Goal: Task Accomplishment & Management: Manage account settings

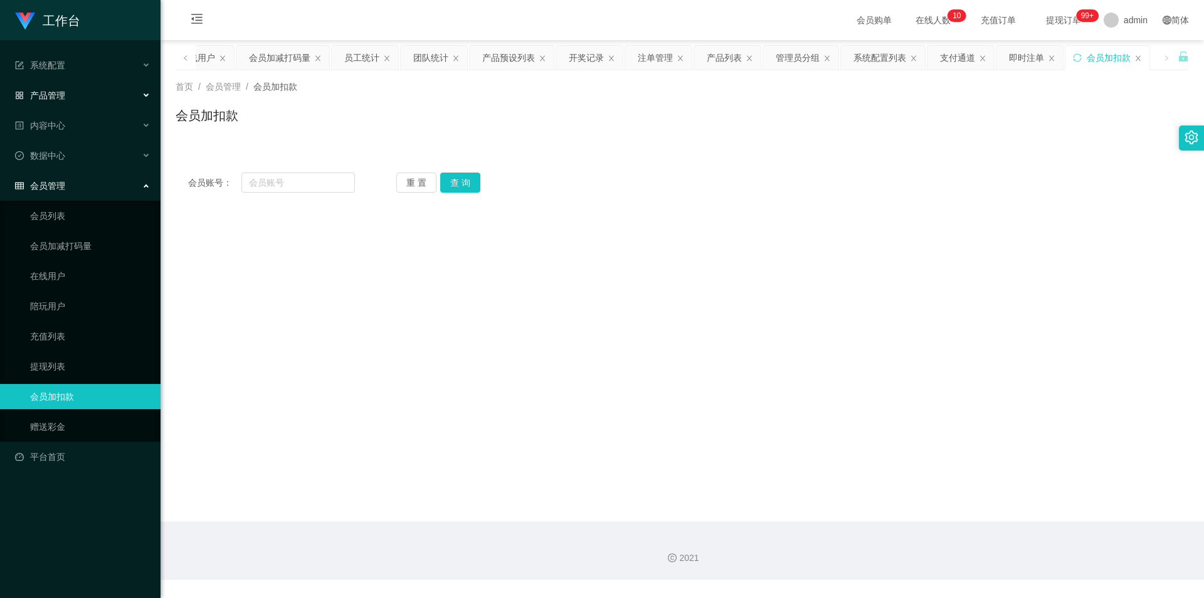
click at [77, 97] on div "产品管理" at bounding box center [80, 95] width 161 height 25
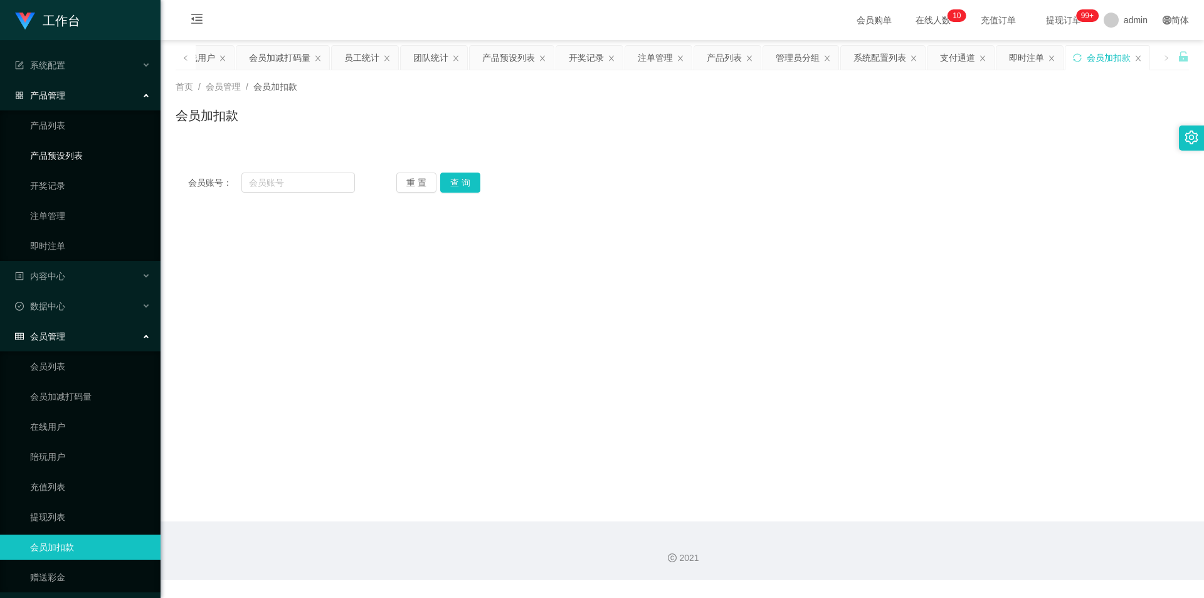
click at [77, 155] on link "产品预设列表" at bounding box center [90, 155] width 120 height 25
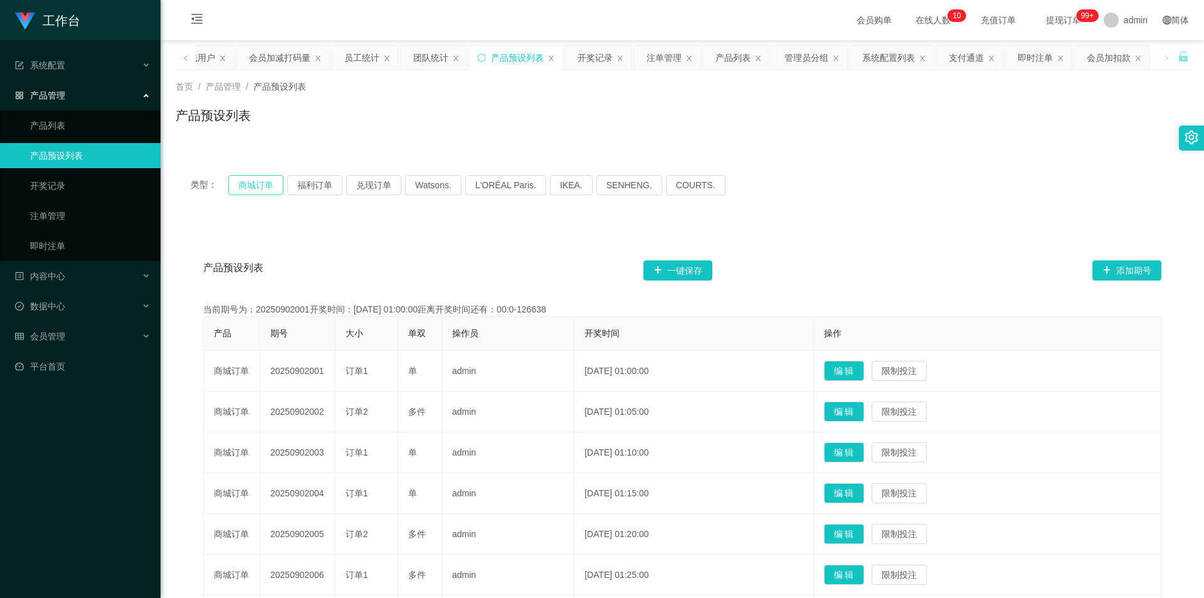
click at [253, 189] on button "商城订单" at bounding box center [255, 185] width 55 height 20
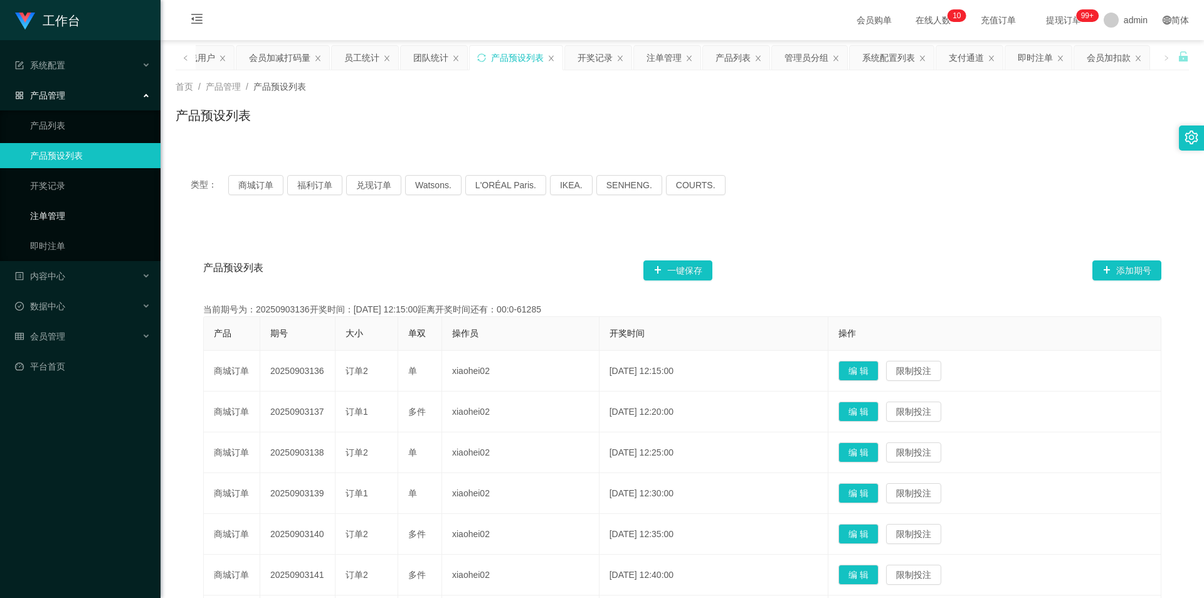
click at [48, 215] on link "注单管理" at bounding box center [90, 215] width 120 height 25
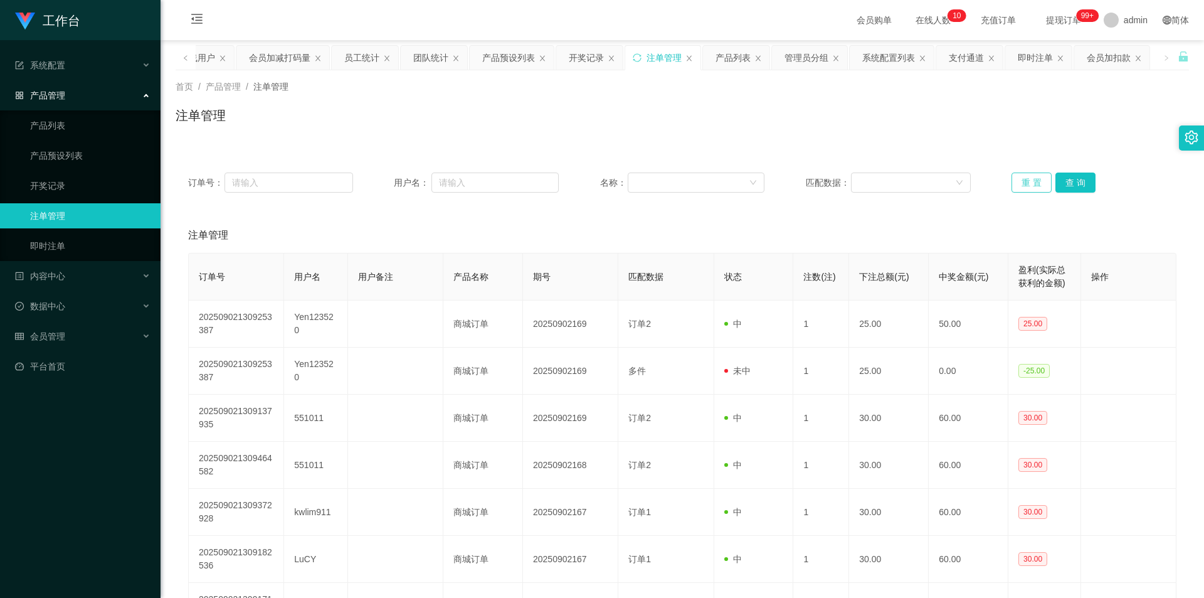
click at [1026, 179] on button "重 置" at bounding box center [1032, 183] width 40 height 20
click at [1028, 180] on button "重 置" at bounding box center [1032, 183] width 40 height 20
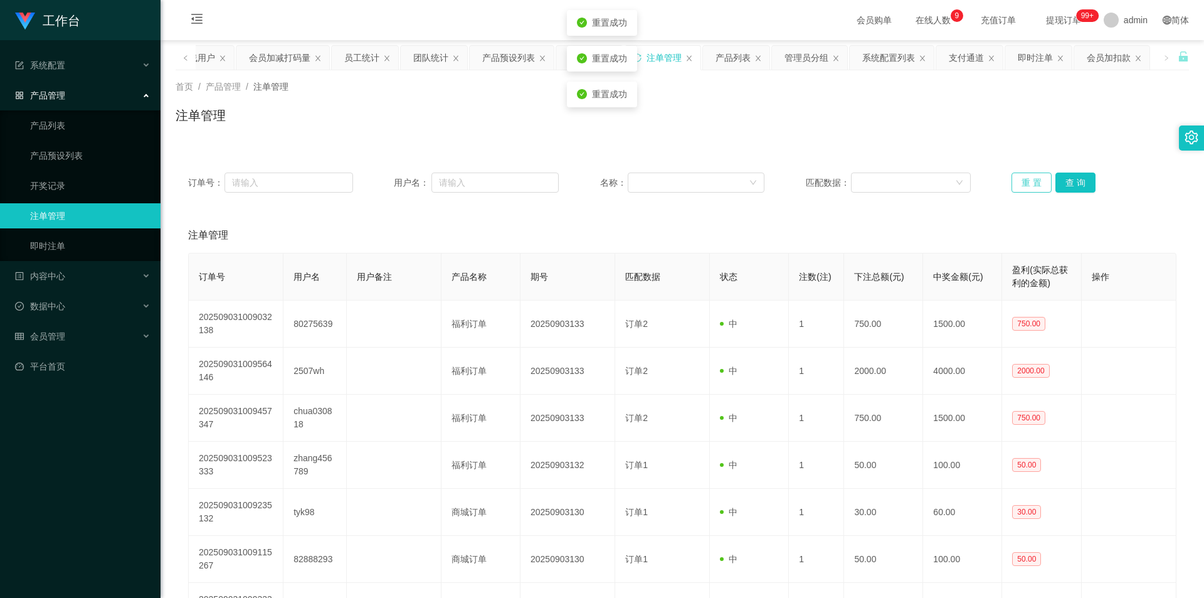
click at [1028, 180] on button "重 置" at bounding box center [1032, 183] width 40 height 20
click at [1028, 179] on button "重 置" at bounding box center [1032, 183] width 40 height 20
click at [1028, 177] on button "重 置" at bounding box center [1032, 183] width 40 height 20
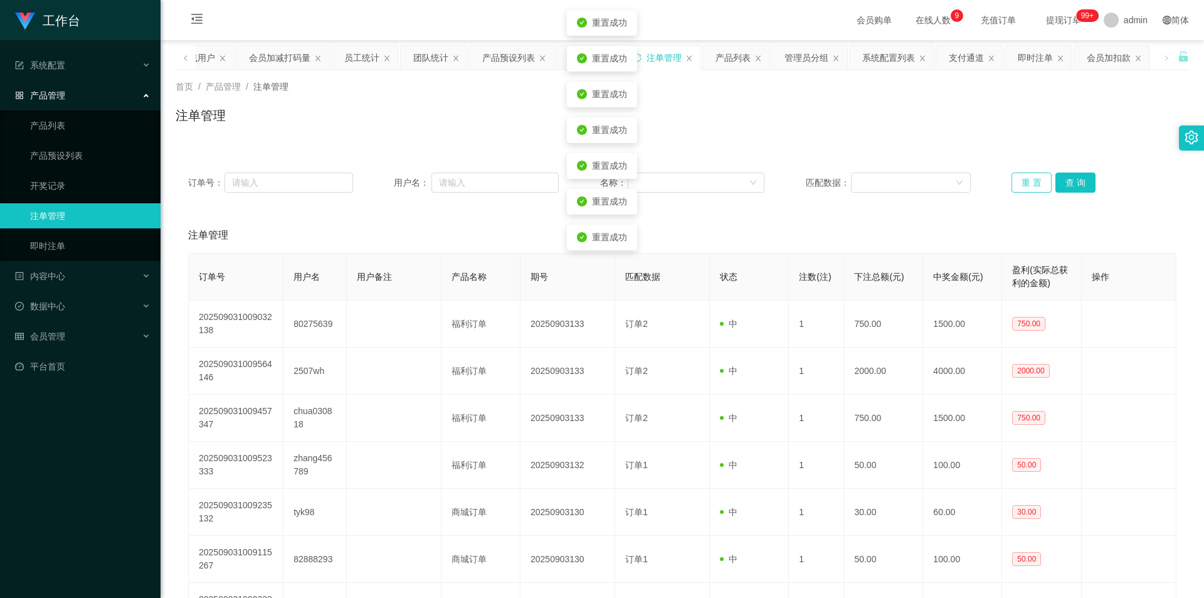
click at [1028, 177] on button "重 置" at bounding box center [1032, 183] width 40 height 20
click at [1028, 175] on button "重 置" at bounding box center [1032, 183] width 40 height 20
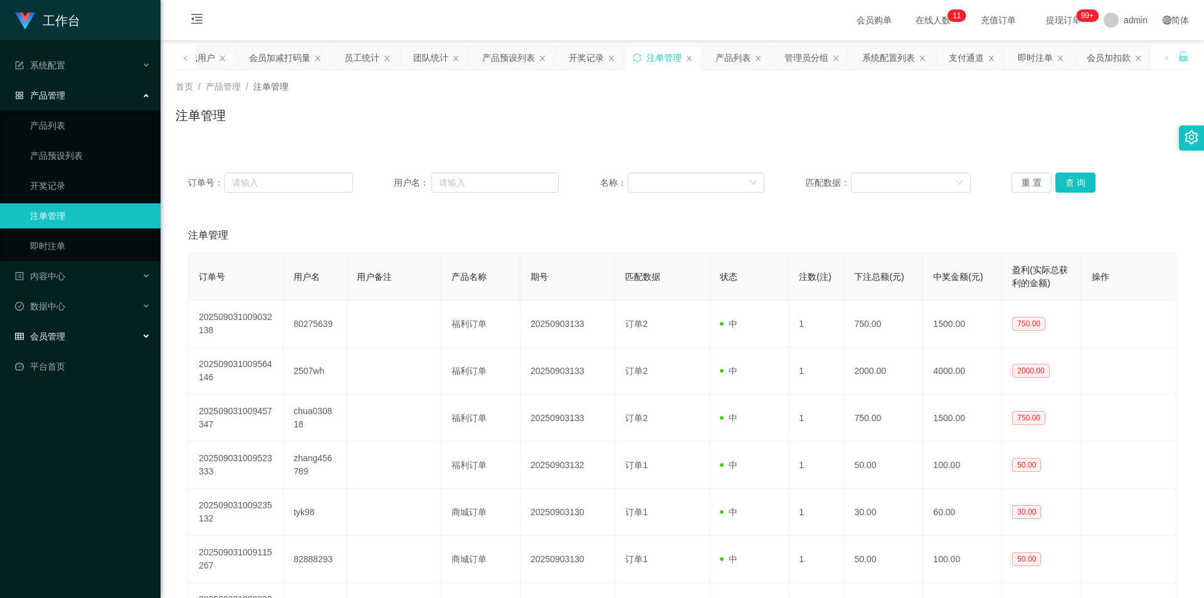
click at [70, 342] on div "会员管理" at bounding box center [80, 336] width 161 height 25
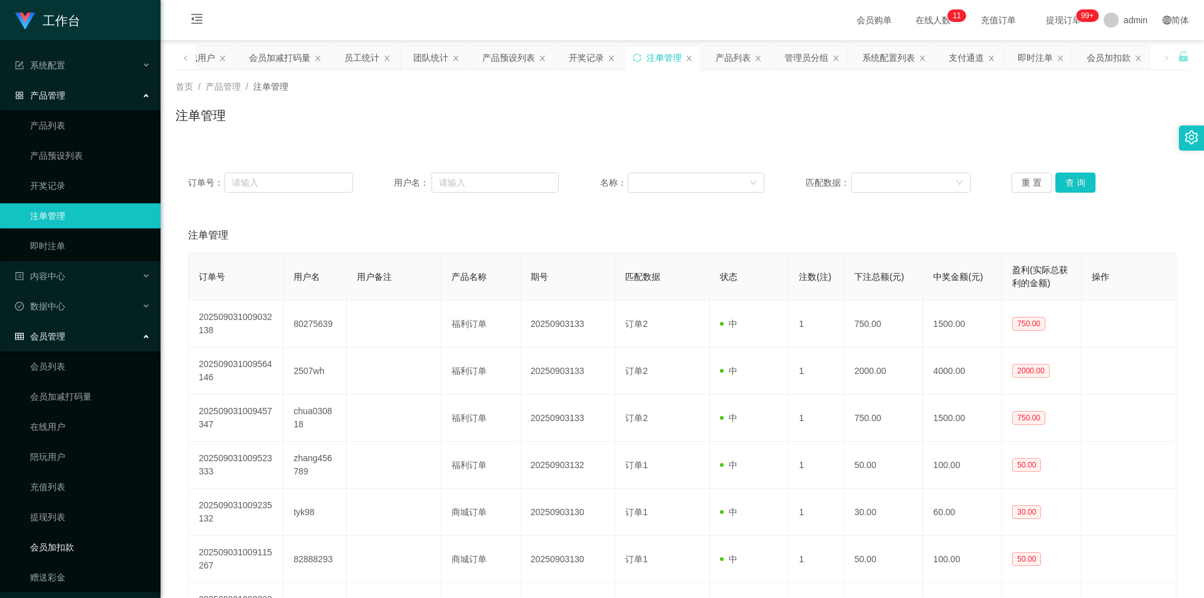
click at [66, 540] on link "会员加扣款" at bounding box center [90, 546] width 120 height 25
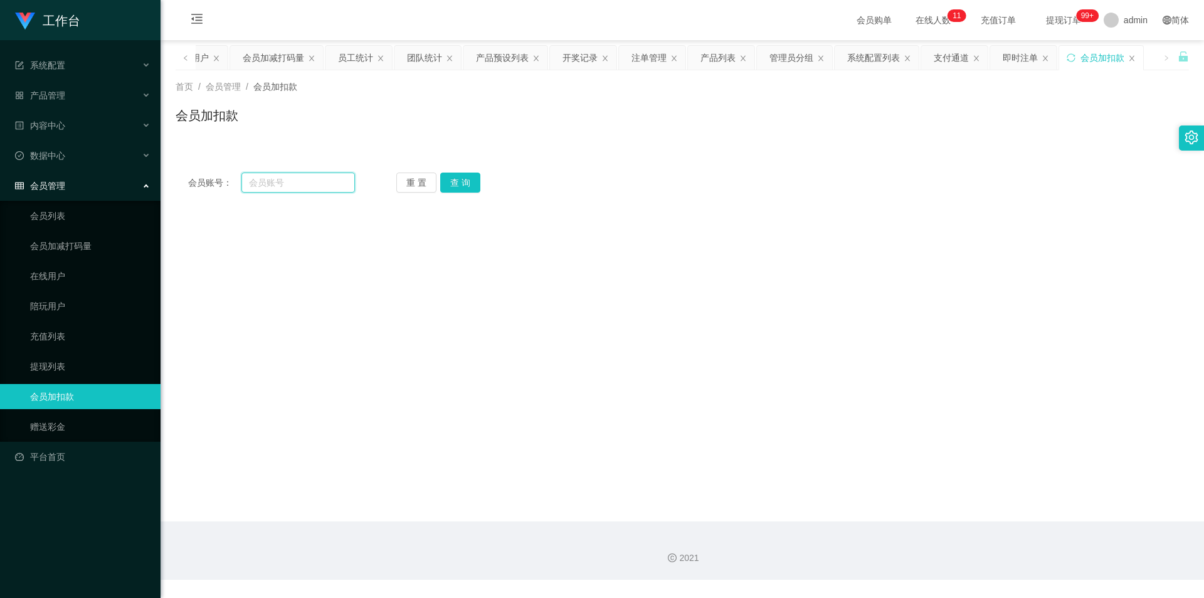
drag, startPoint x: 287, startPoint y: 185, endPoint x: 296, endPoint y: 184, distance: 8.8
click at [287, 185] on input "text" at bounding box center [299, 183] width 114 height 20
paste input "Tinkkle"
type input "Tinkkle"
click at [468, 181] on button "查 询" at bounding box center [460, 183] width 40 height 20
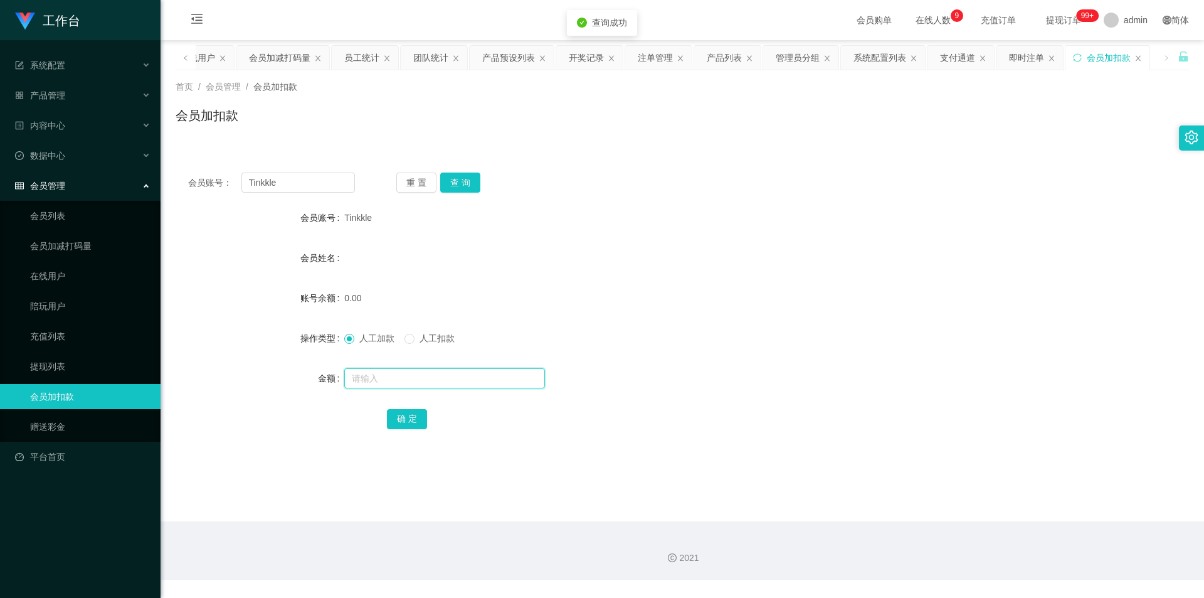
click at [431, 373] on input "text" at bounding box center [444, 378] width 201 height 20
type input "500"
click at [410, 415] on button "确 定" at bounding box center [407, 419] width 40 height 20
click at [101, 95] on div "产品管理" at bounding box center [80, 95] width 161 height 25
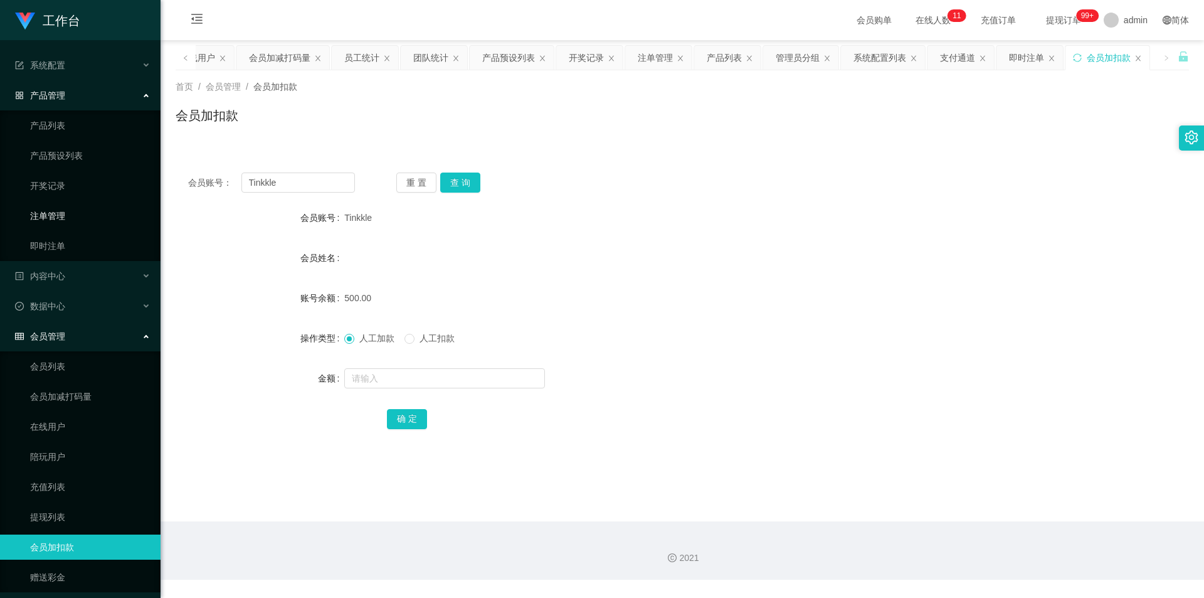
click at [80, 214] on link "注单管理" at bounding box center [90, 215] width 120 height 25
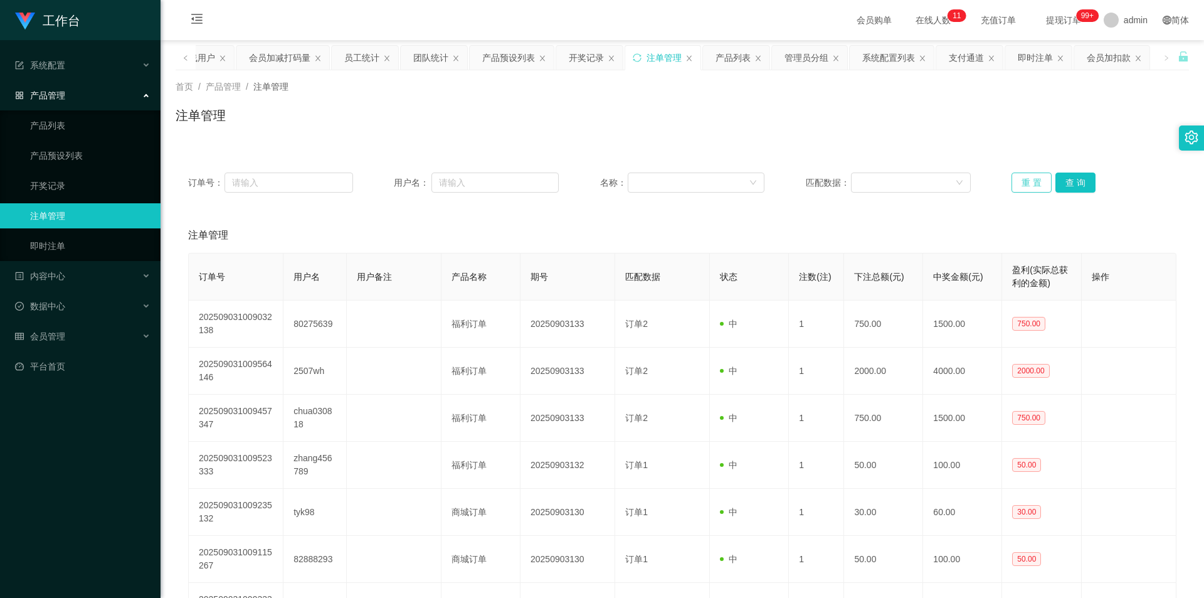
click at [1014, 186] on button "重 置" at bounding box center [1032, 183] width 40 height 20
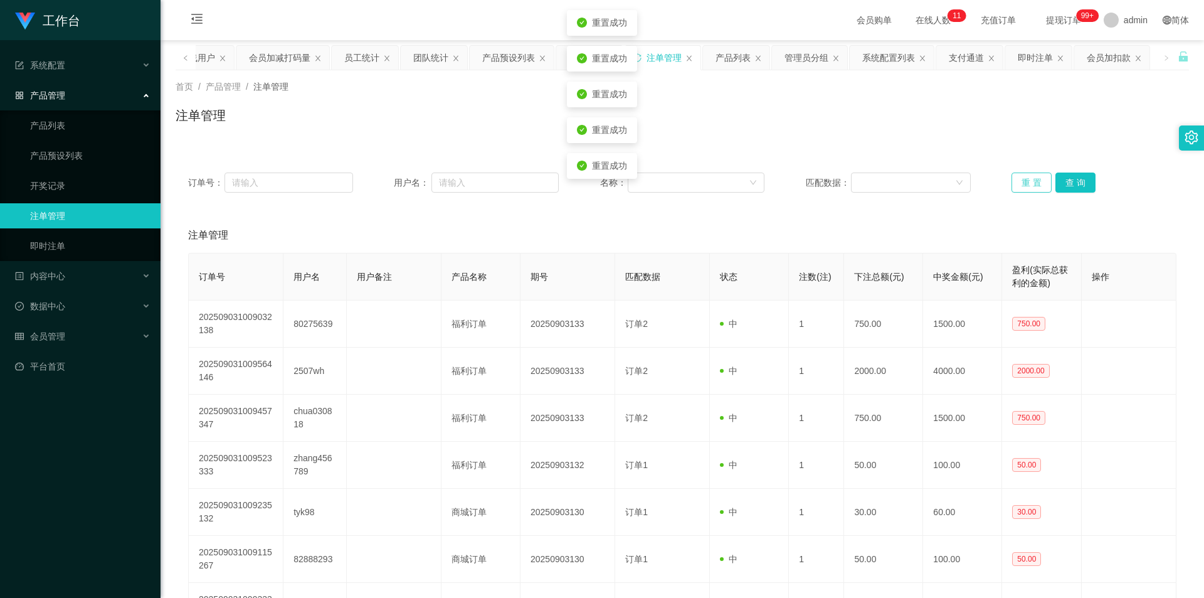
click at [1014, 186] on button "重 置" at bounding box center [1032, 183] width 40 height 20
click at [1019, 187] on button "重 置" at bounding box center [1032, 183] width 40 height 20
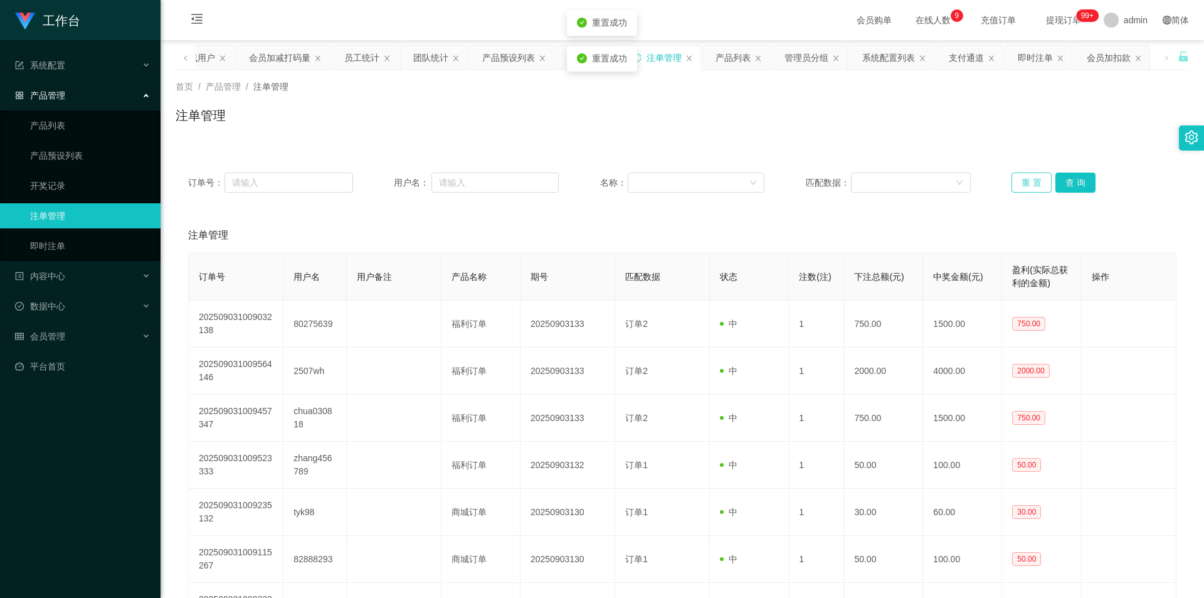
click at [1019, 187] on button "重 置" at bounding box center [1032, 183] width 40 height 20
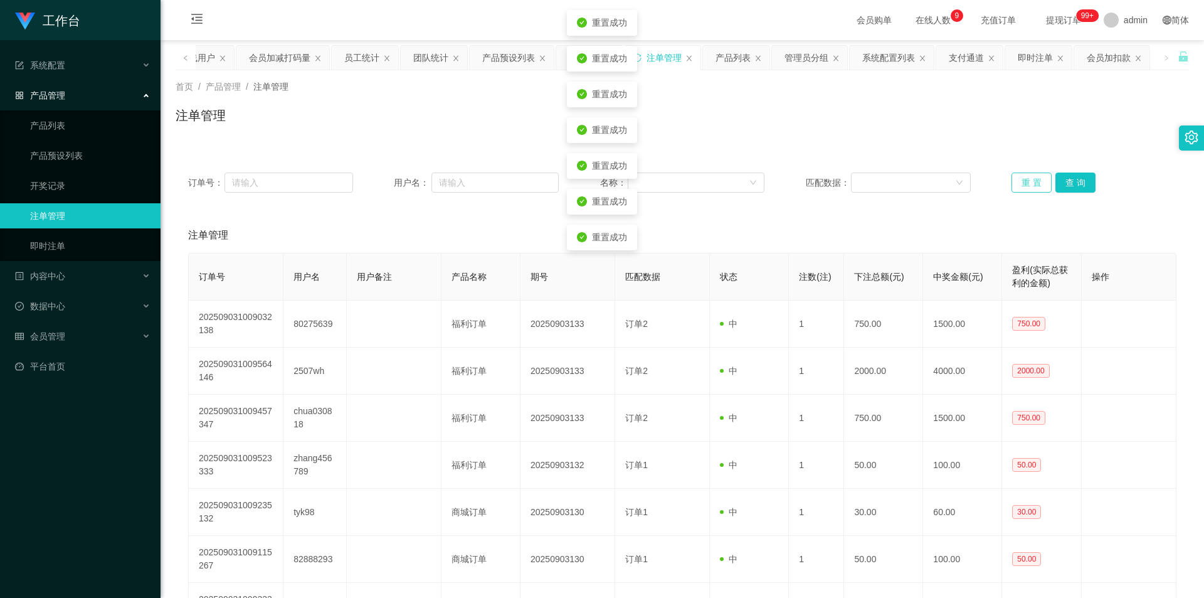
click at [1019, 187] on button "重 置" at bounding box center [1032, 183] width 40 height 20
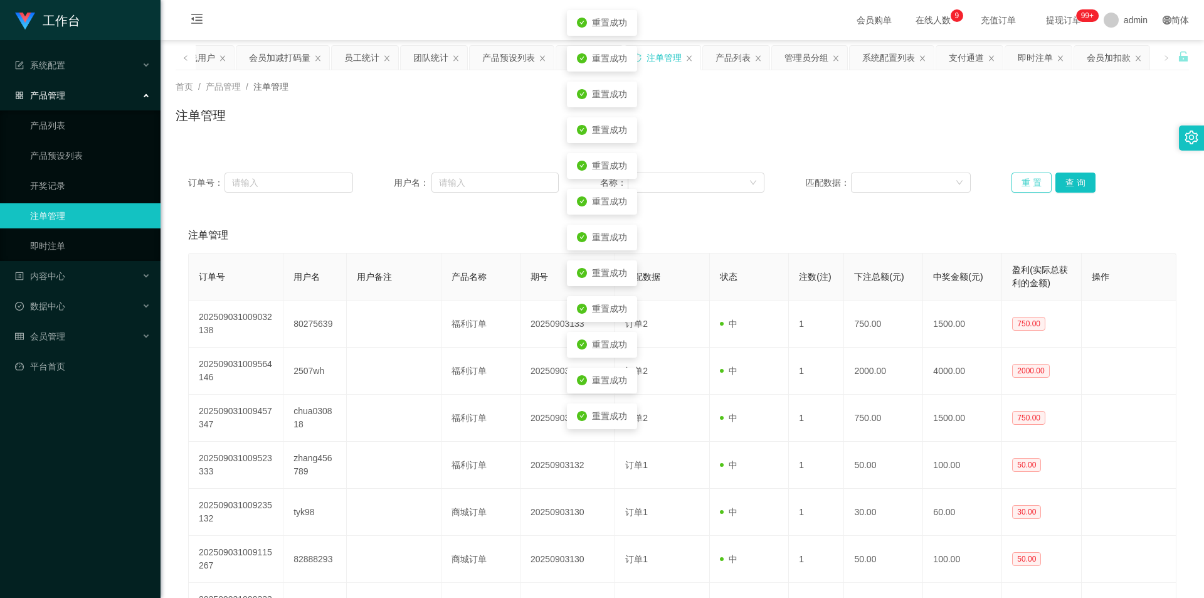
click at [1019, 187] on button "重 置" at bounding box center [1032, 183] width 40 height 20
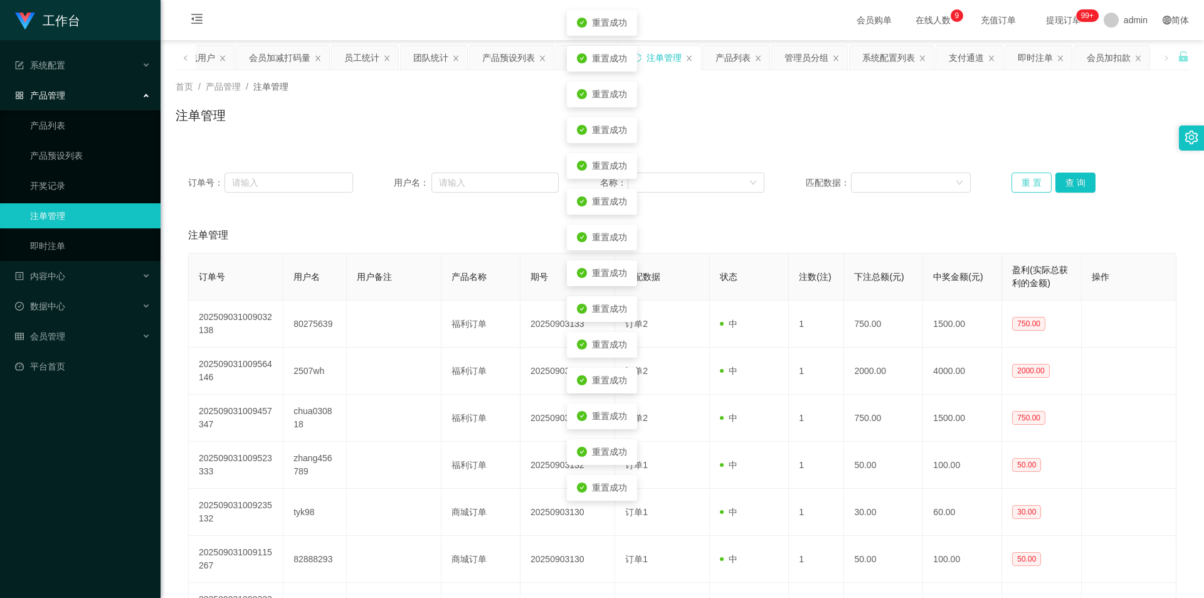
click at [1019, 187] on button "重 置" at bounding box center [1032, 183] width 40 height 20
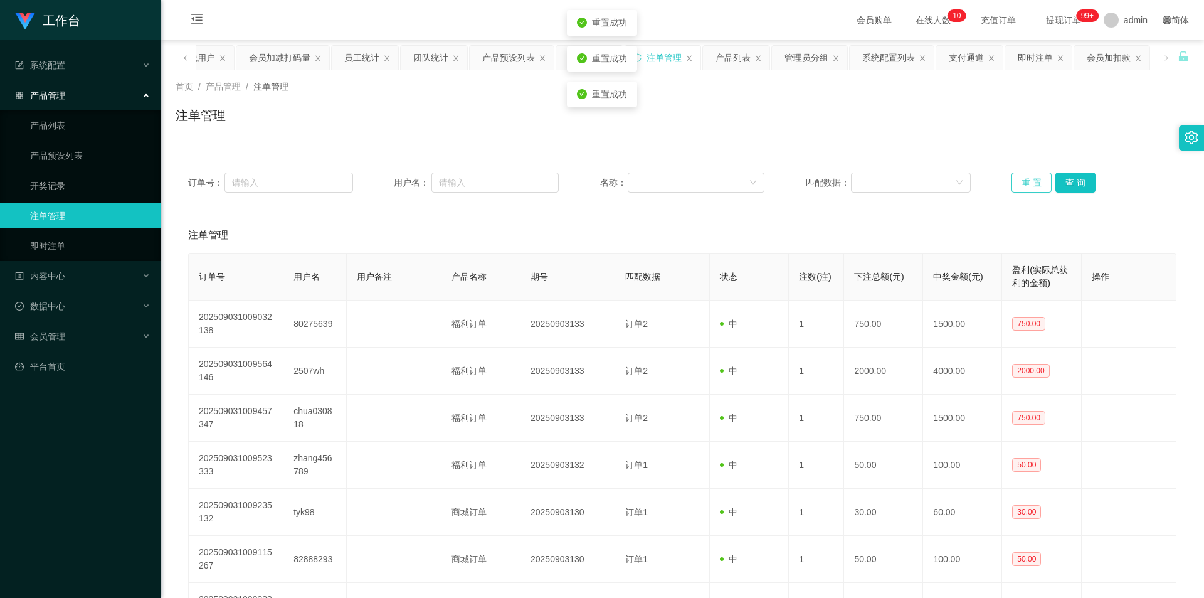
click at [1023, 182] on button "重 置" at bounding box center [1032, 183] width 40 height 20
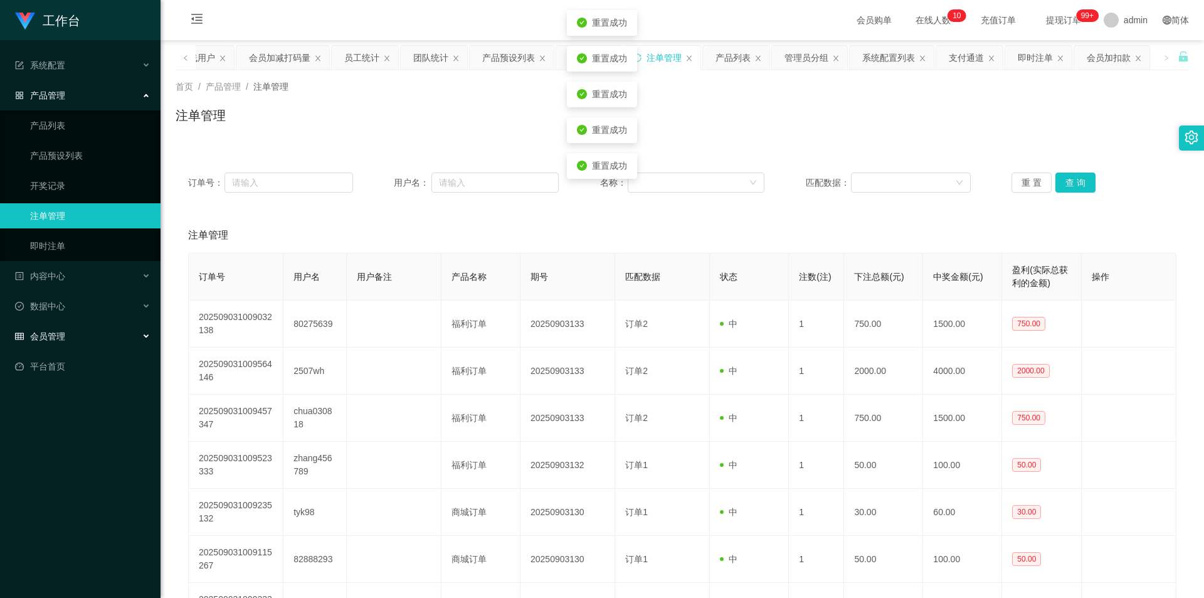
click at [69, 334] on div "会员管理" at bounding box center [80, 336] width 161 height 25
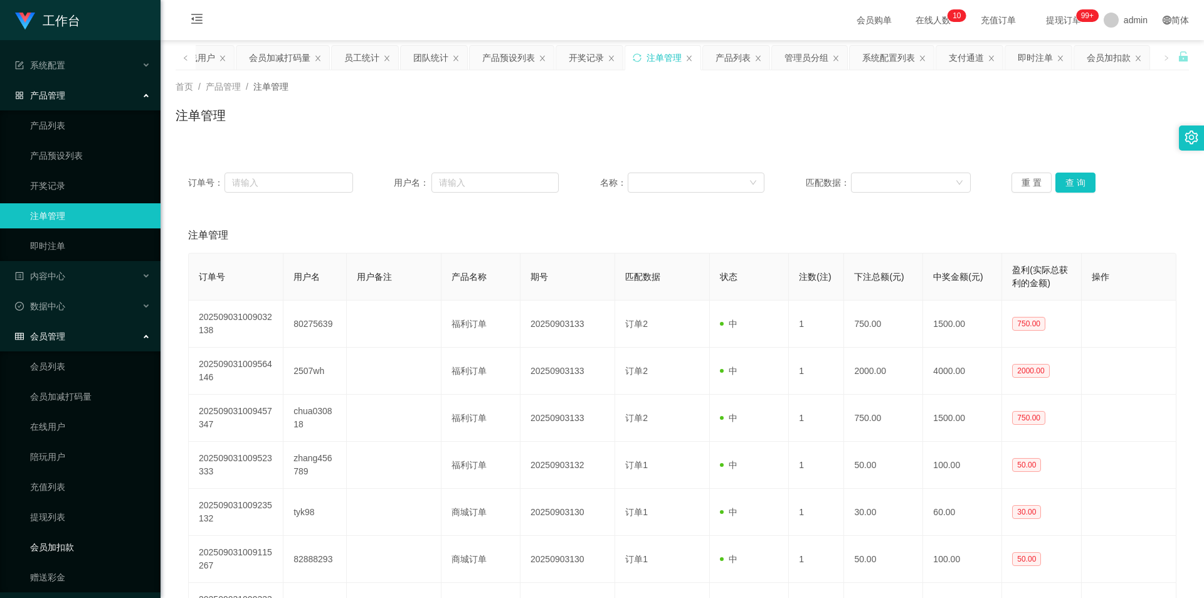
click at [68, 545] on link "会员加扣款" at bounding box center [90, 546] width 120 height 25
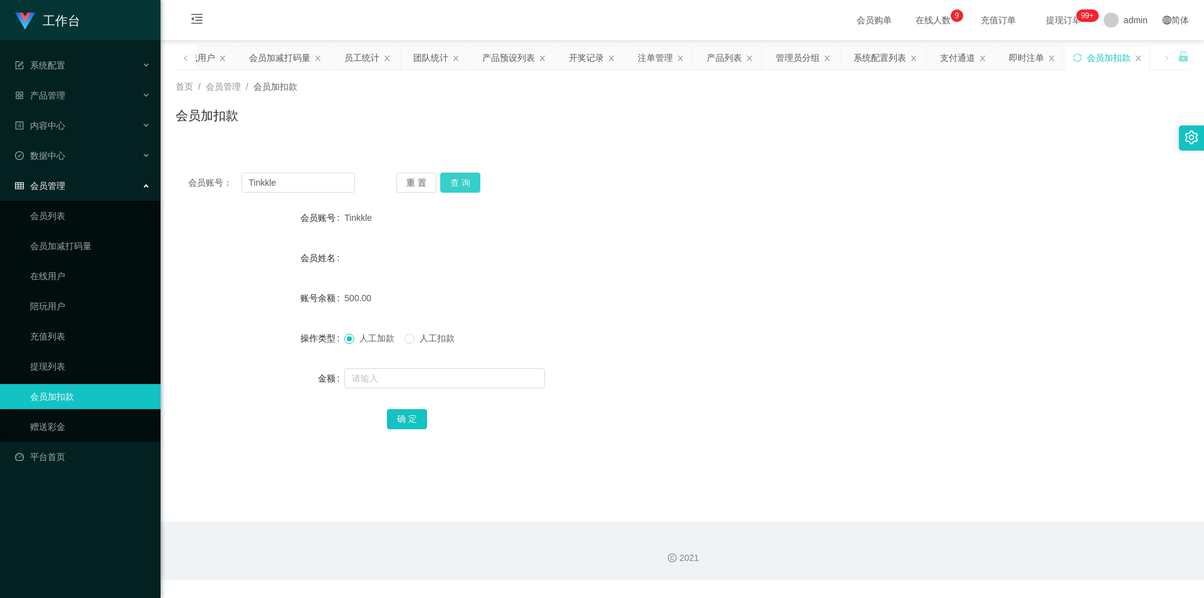
click at [464, 179] on button "查 询" at bounding box center [460, 183] width 40 height 20
click at [67, 95] on div "产品管理" at bounding box center [80, 95] width 161 height 25
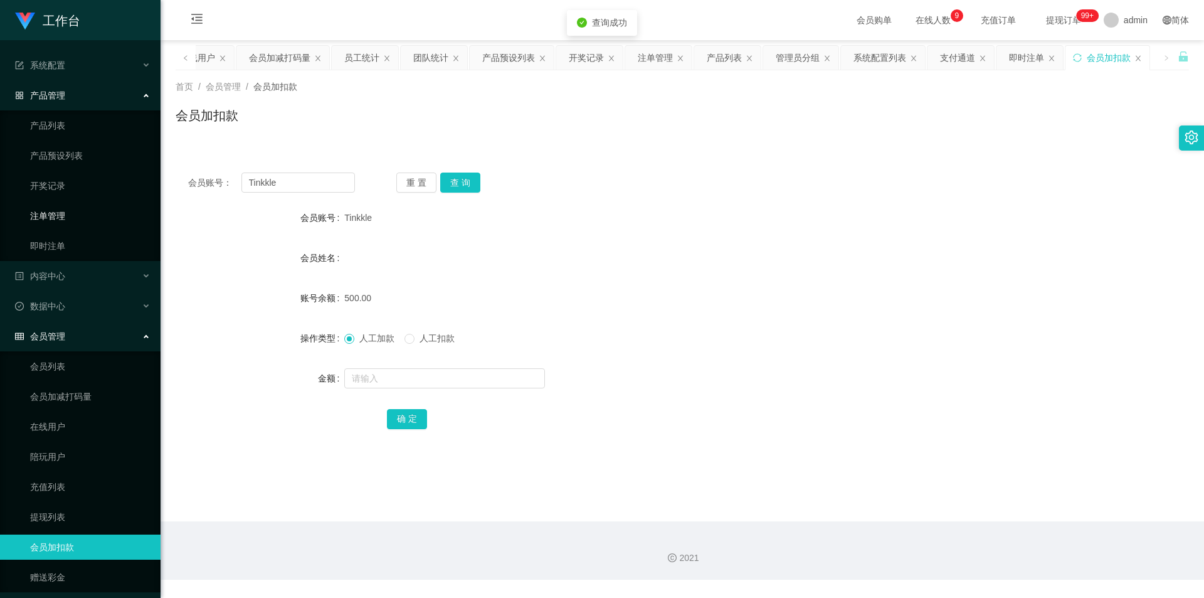
click at [65, 213] on link "注单管理" at bounding box center [90, 215] width 120 height 25
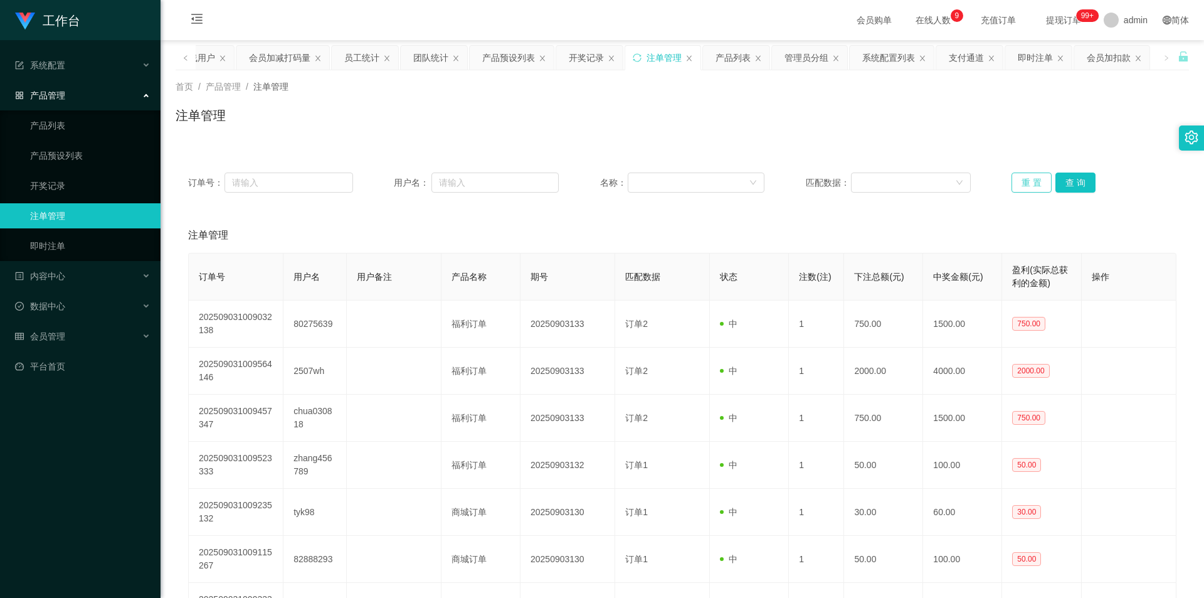
click at [1028, 184] on button "重 置" at bounding box center [1032, 183] width 40 height 20
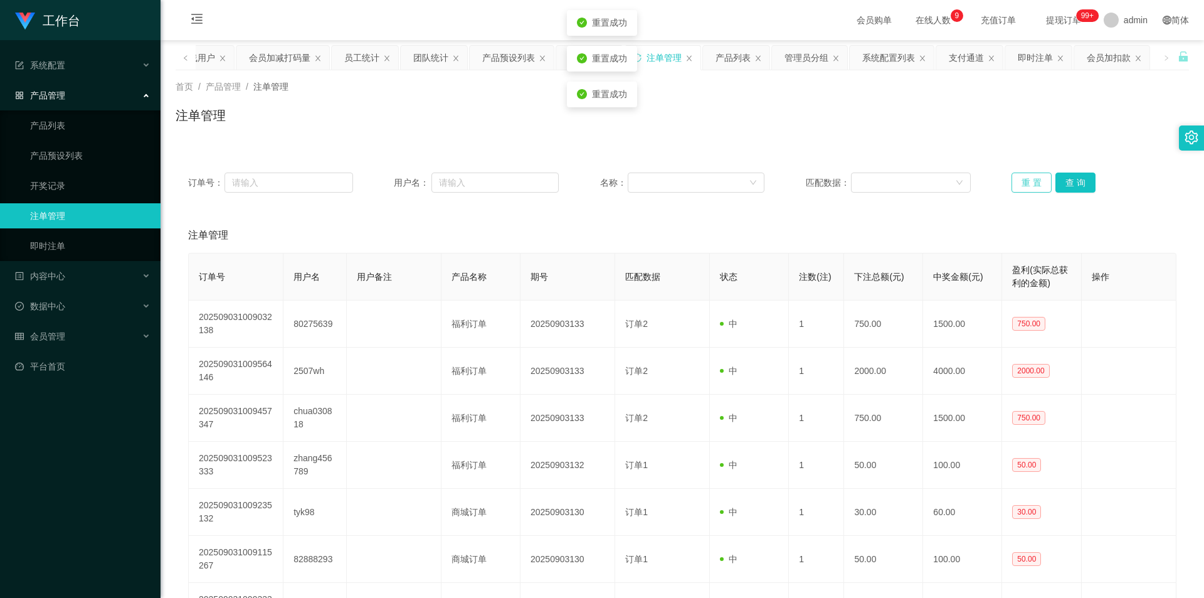
click at [1028, 184] on button "重 置" at bounding box center [1032, 183] width 40 height 20
click at [1026, 179] on button "重 置" at bounding box center [1032, 183] width 40 height 20
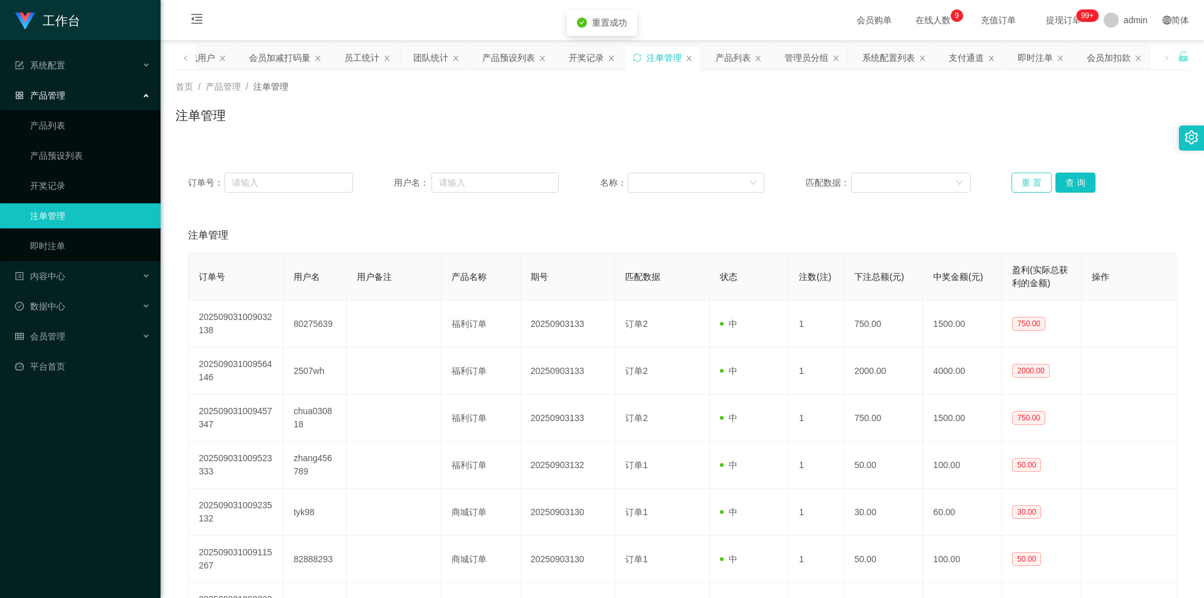
click at [1026, 179] on button "重 置" at bounding box center [1032, 183] width 40 height 20
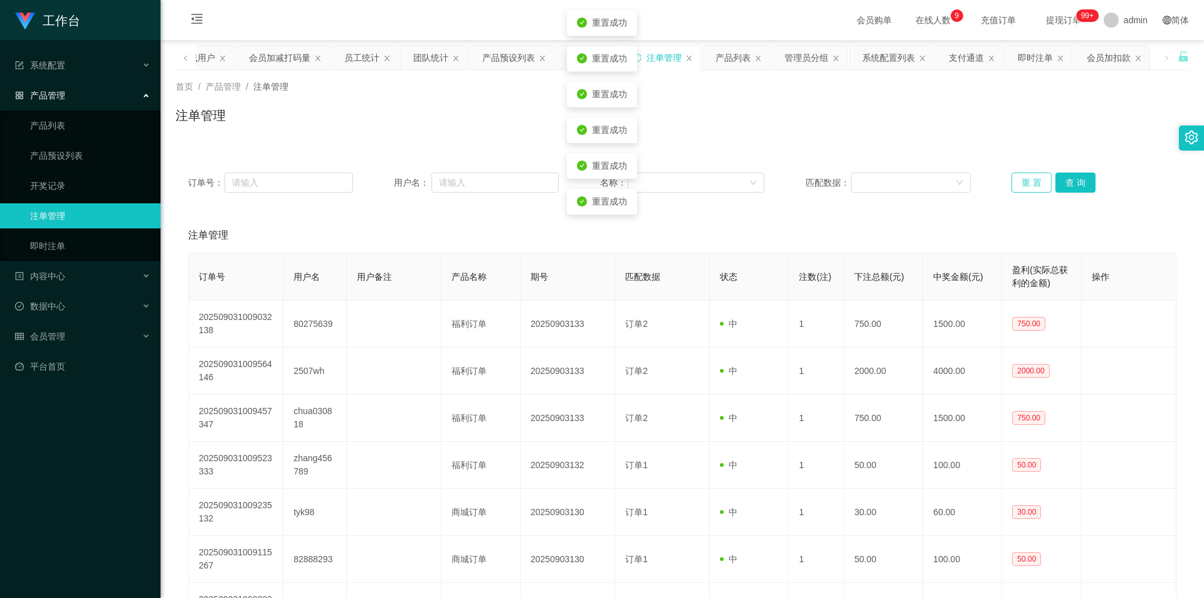
click at [1026, 179] on button "重 置" at bounding box center [1032, 183] width 40 height 20
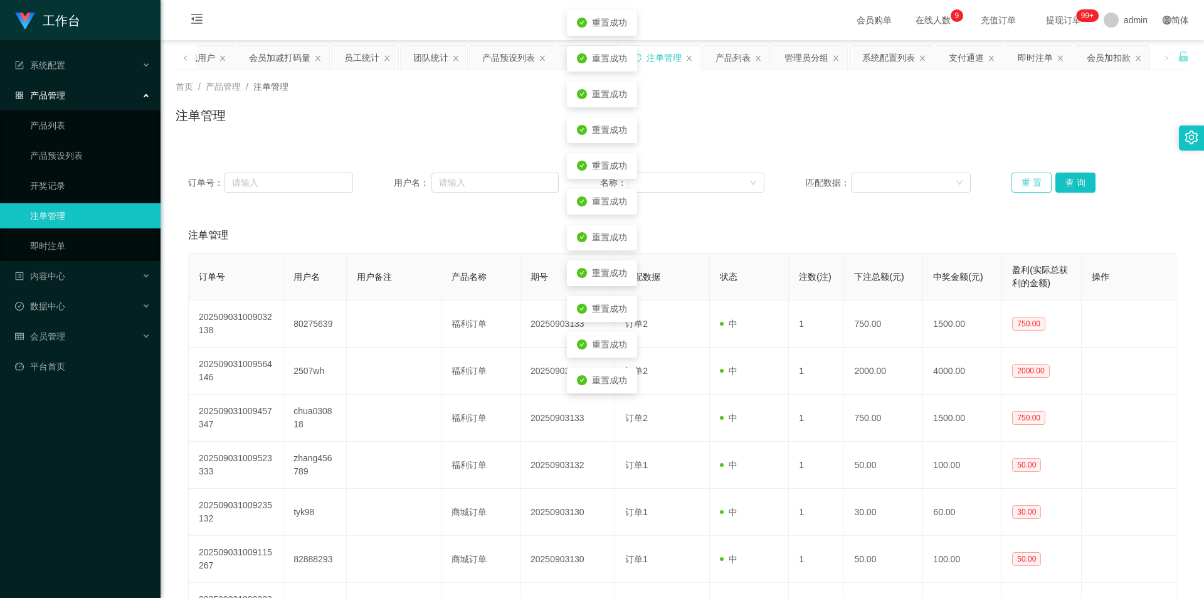
click at [1026, 179] on button "重 置" at bounding box center [1032, 183] width 40 height 20
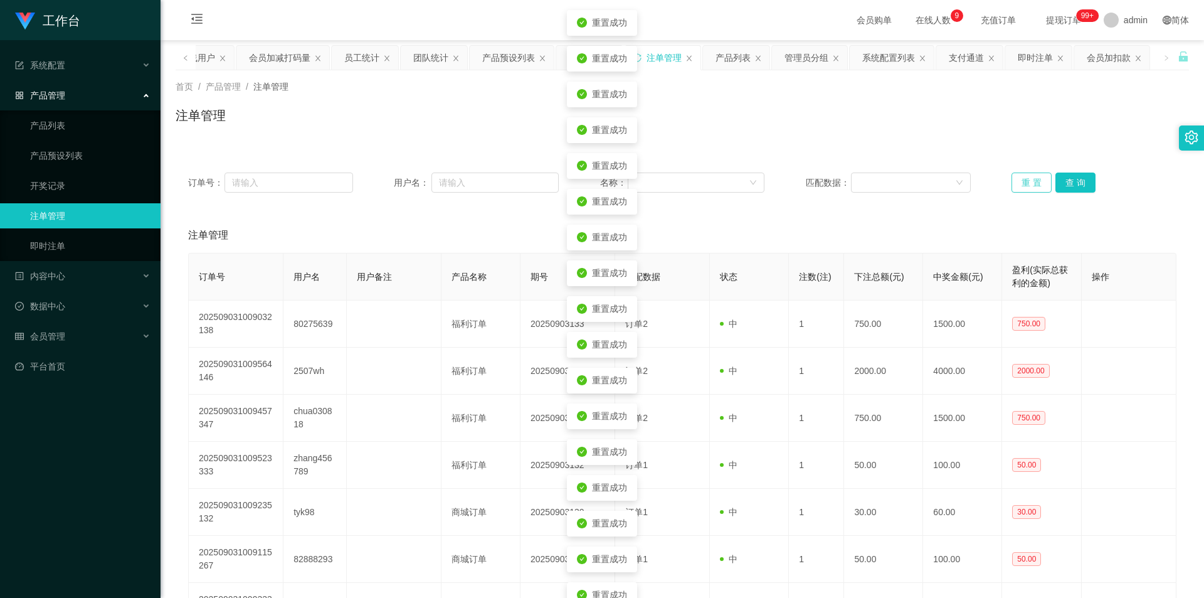
click at [1026, 179] on button "重 置" at bounding box center [1032, 183] width 40 height 20
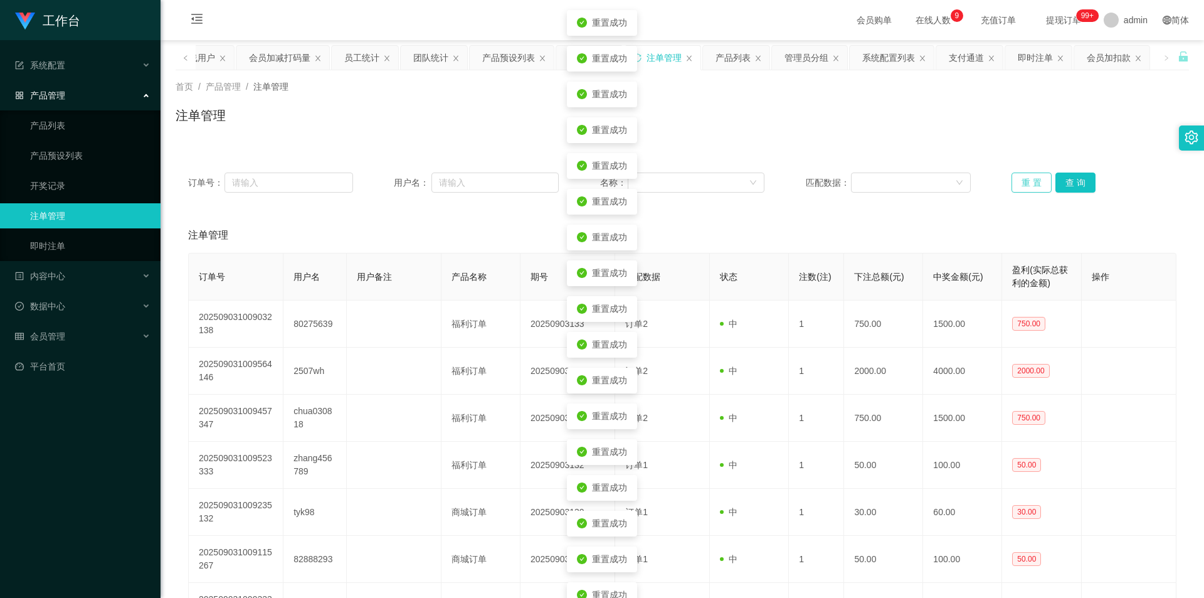
click at [1026, 179] on button "重 置" at bounding box center [1032, 183] width 40 height 20
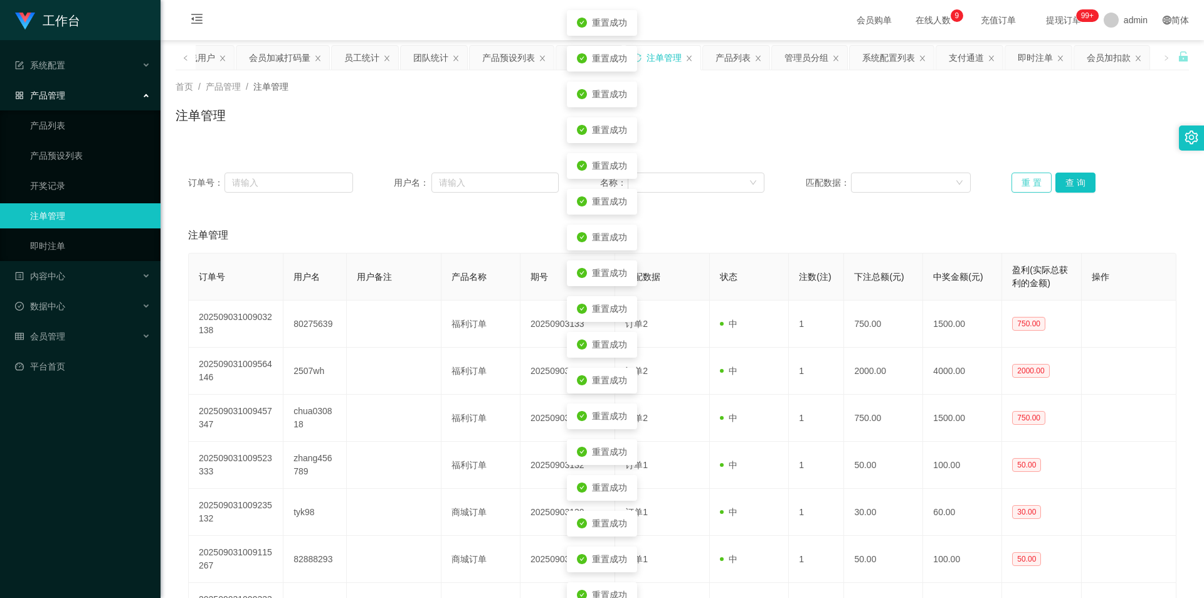
click at [1026, 179] on button "重 置" at bounding box center [1032, 183] width 40 height 20
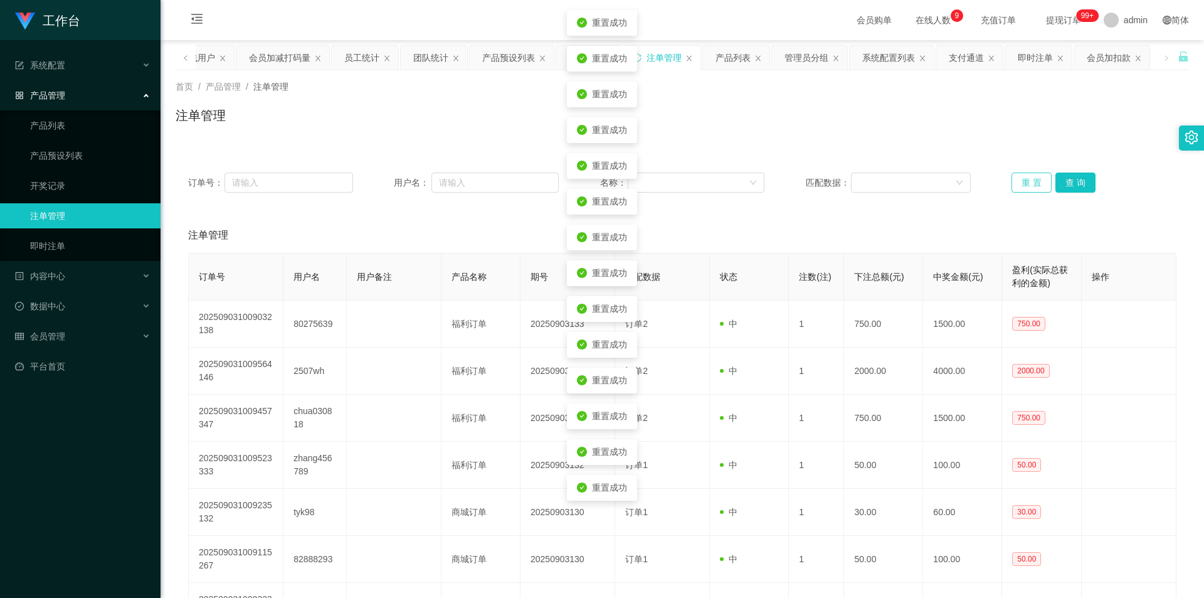
click at [1026, 179] on button "重 置" at bounding box center [1032, 183] width 40 height 20
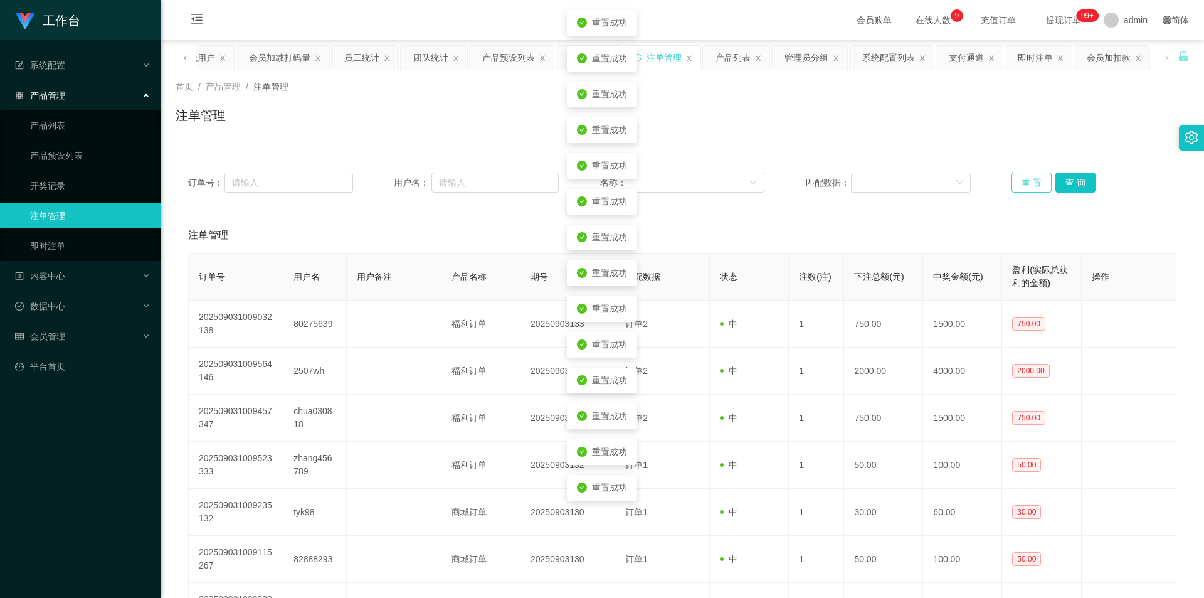
click at [1026, 179] on button "重 置" at bounding box center [1032, 183] width 40 height 20
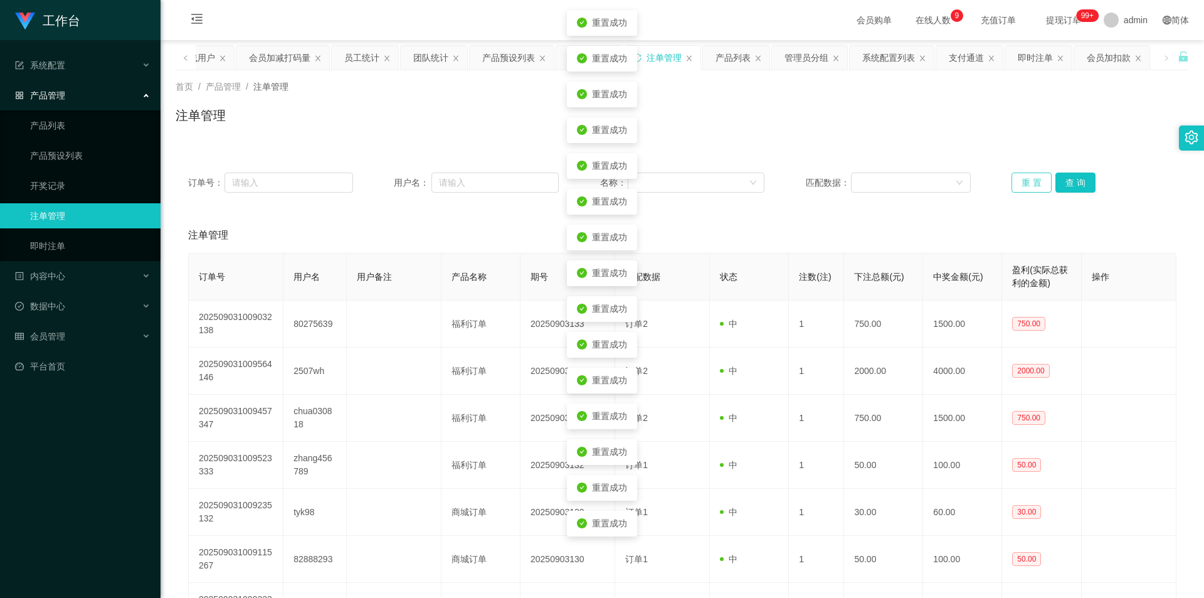
click at [1026, 179] on button "重 置" at bounding box center [1032, 183] width 40 height 20
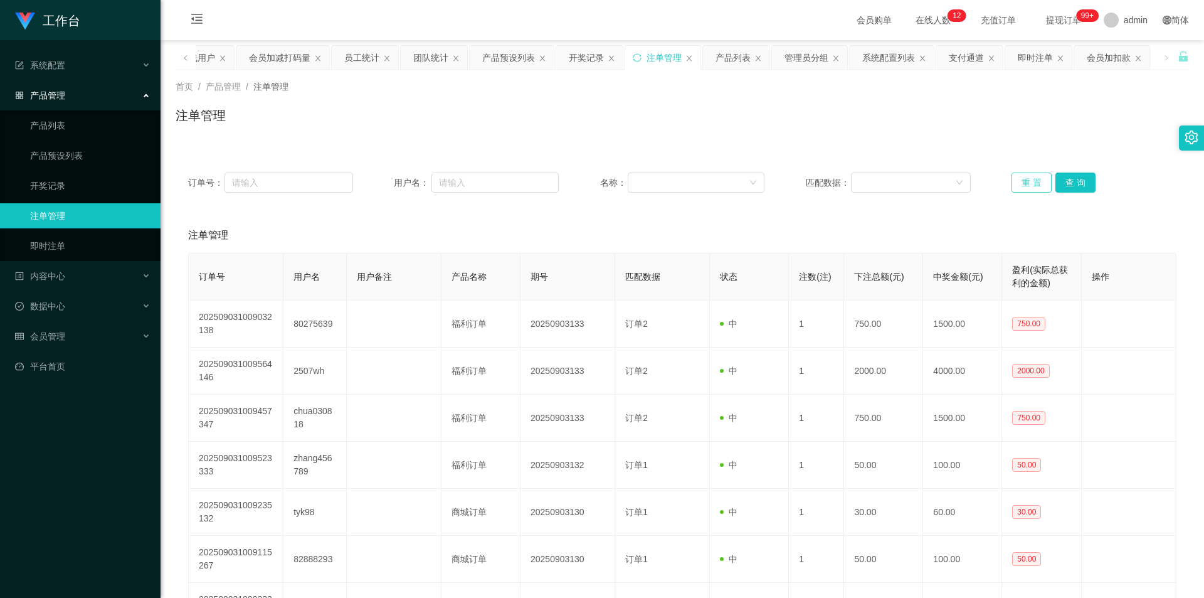
click at [1036, 178] on button "重 置" at bounding box center [1032, 183] width 40 height 20
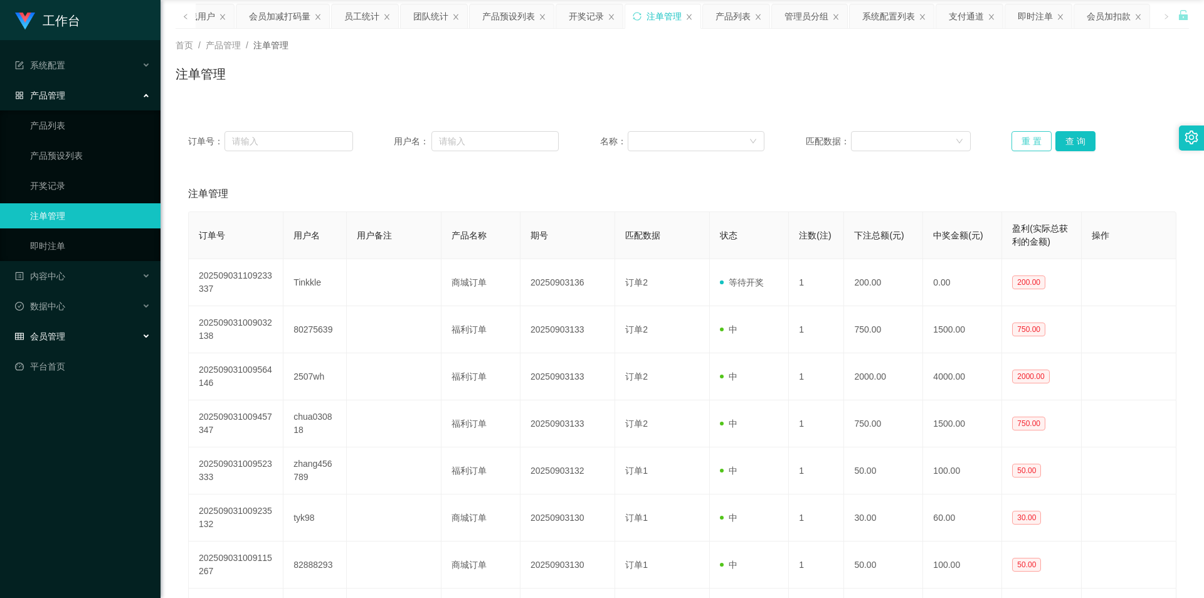
scroll to position [63, 0]
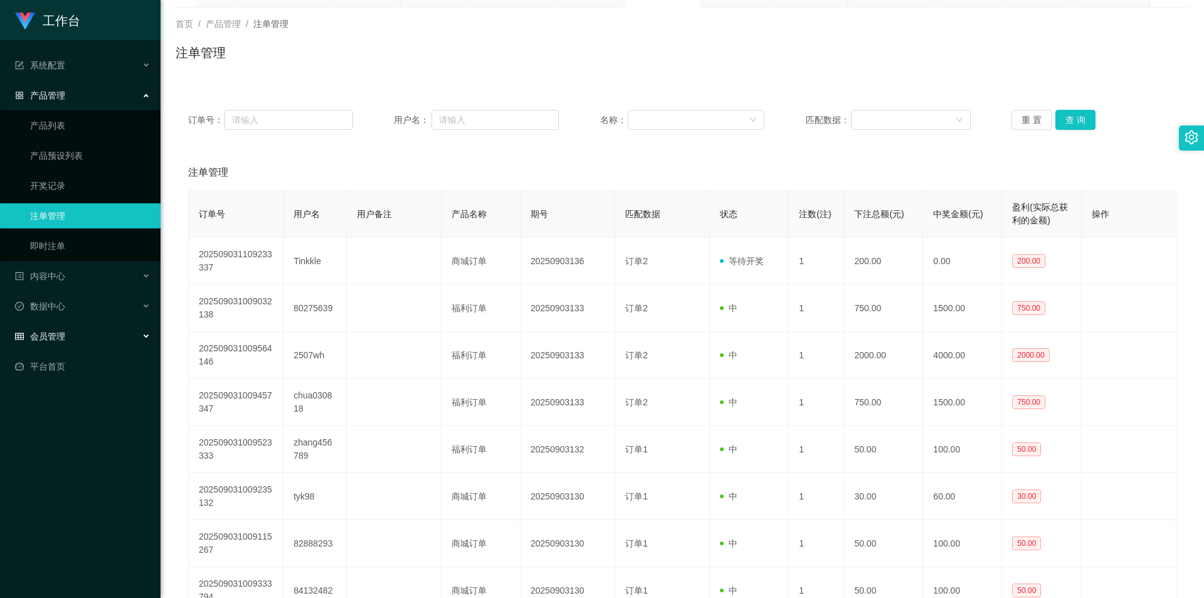
click at [46, 332] on span "会员管理" at bounding box center [40, 336] width 50 height 10
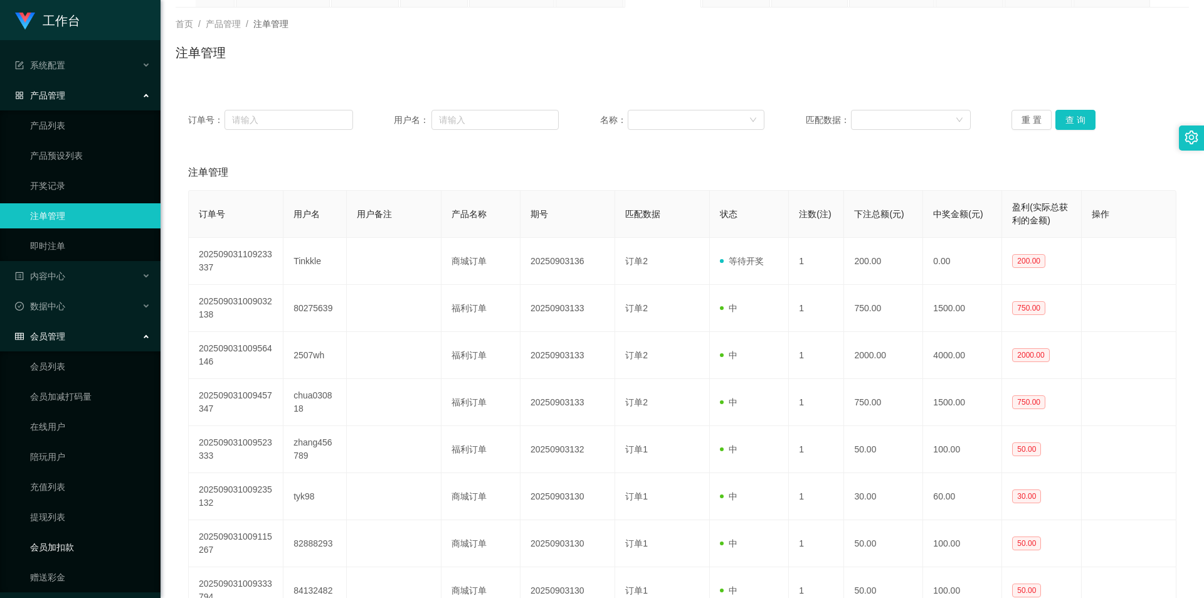
click at [67, 540] on link "会员加扣款" at bounding box center [90, 546] width 120 height 25
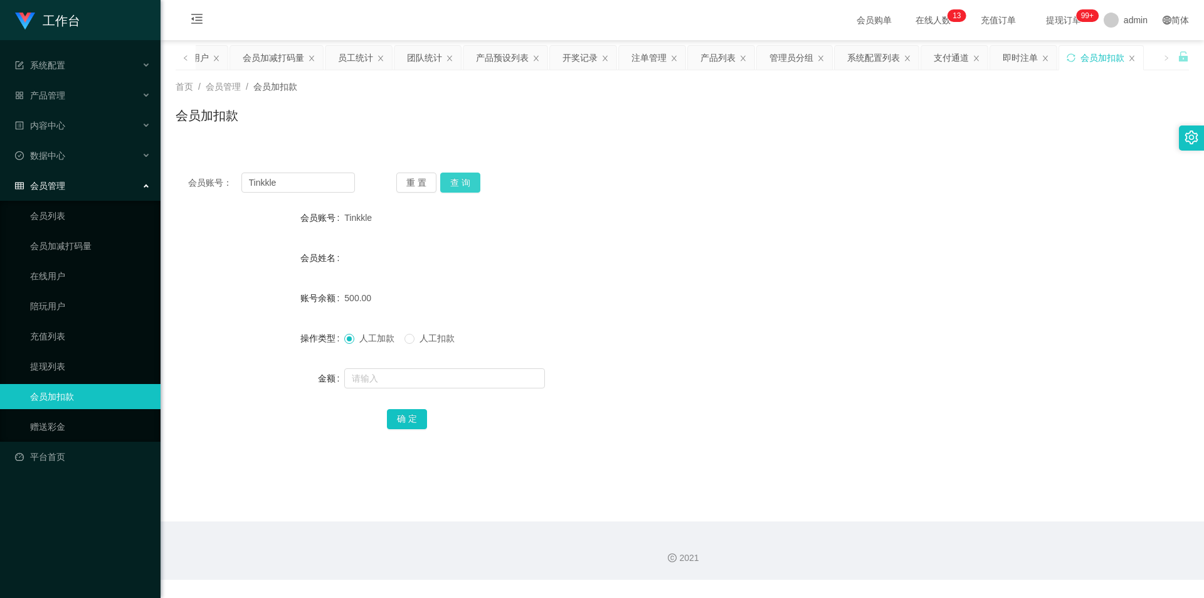
click at [471, 183] on button "查 询" at bounding box center [460, 183] width 40 height 20
click at [471, 183] on div "重 置 查 询" at bounding box center [479, 183] width 167 height 20
